Goal: Task Accomplishment & Management: Manage account settings

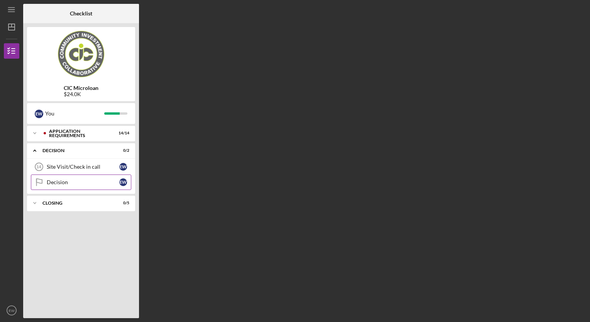
click at [88, 185] on link "Decision Decision E W" at bounding box center [81, 182] width 100 height 15
